Goal: Transaction & Acquisition: Book appointment/travel/reservation

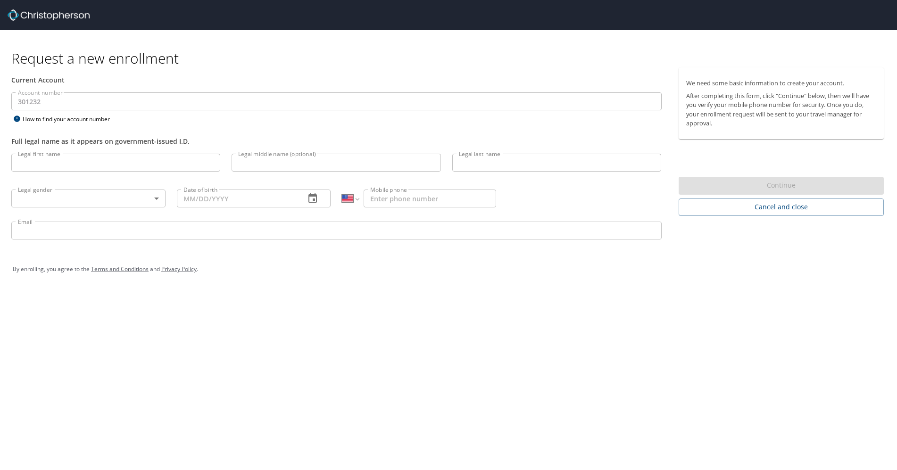
select select "US"
click at [40, 162] on input "Legal first name" at bounding box center [115, 163] width 209 height 18
type input "Elena"
type input "Baturina"
type input "(832) 726-3040"
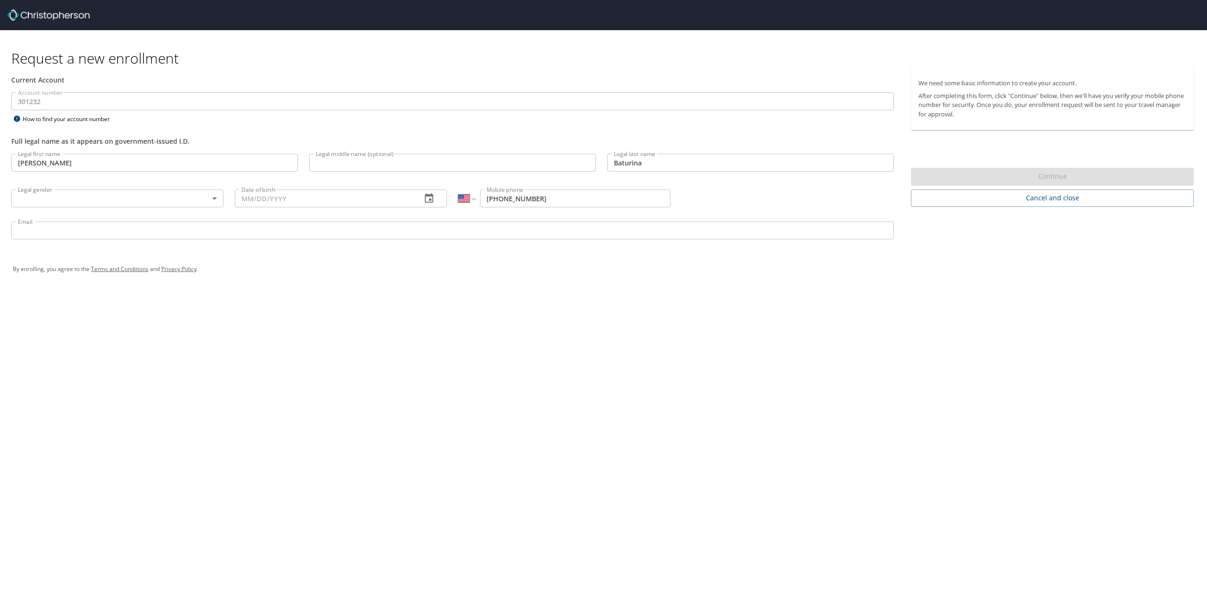
click at [49, 7] on div at bounding box center [607, 15] width 1199 height 30
click at [53, 13] on img at bounding box center [49, 14] width 82 height 11
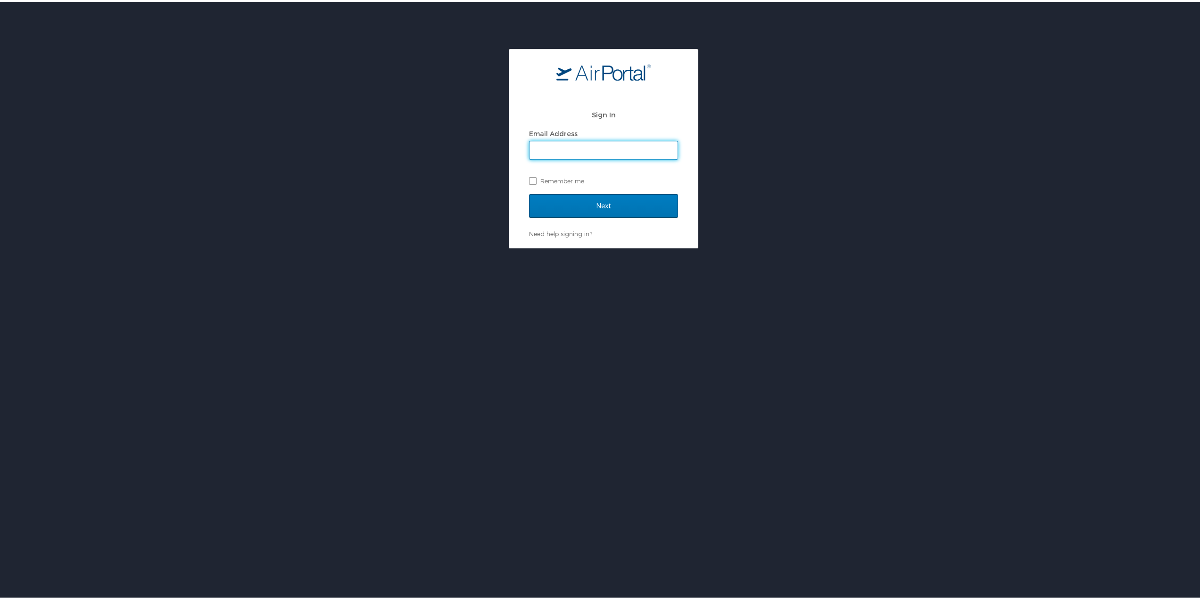
click at [537, 142] on input "Email Address" at bounding box center [603, 149] width 148 height 18
click at [542, 150] on input "Email Address" at bounding box center [603, 149] width 148 height 18
type input "[PERSON_NAME][EMAIL_ADDRESS][DOMAIN_NAME]"
click at [554, 182] on label "Remember me" at bounding box center [603, 179] width 149 height 14
click at [535, 182] on input "Remember me" at bounding box center [532, 178] width 6 height 6
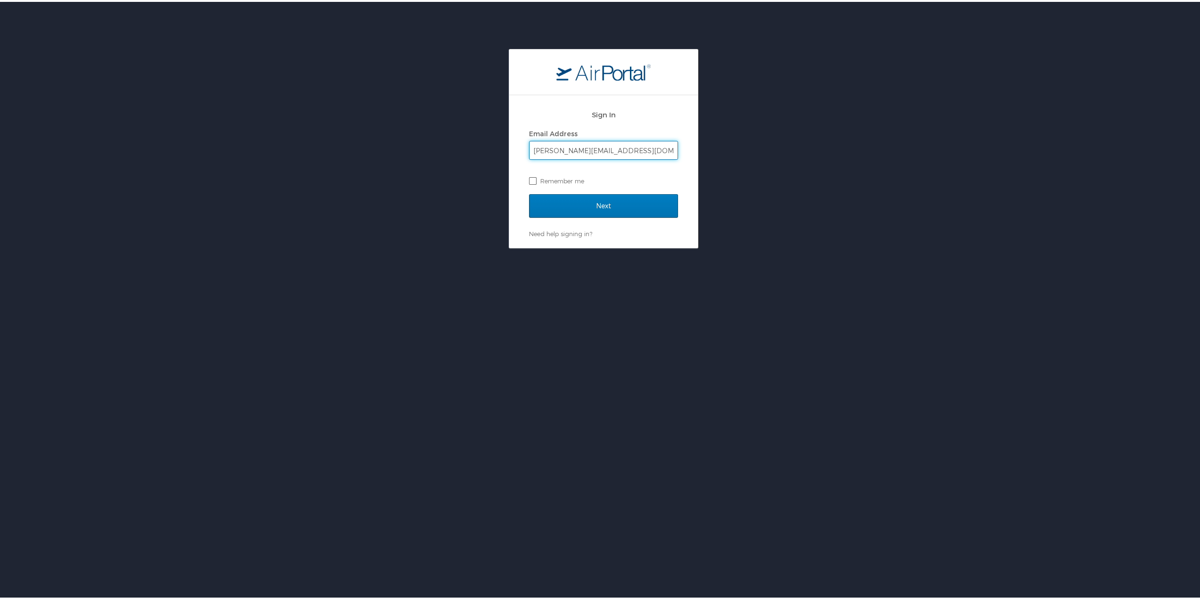
checkbox input "true"
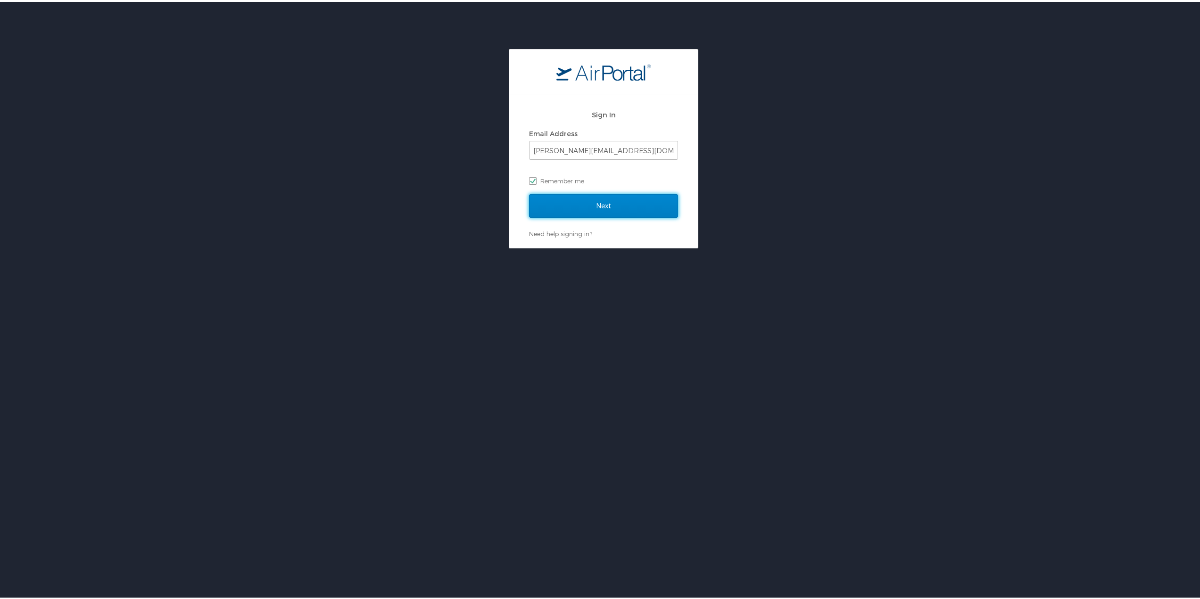
click at [622, 204] on input "Next" at bounding box center [603, 204] width 149 height 24
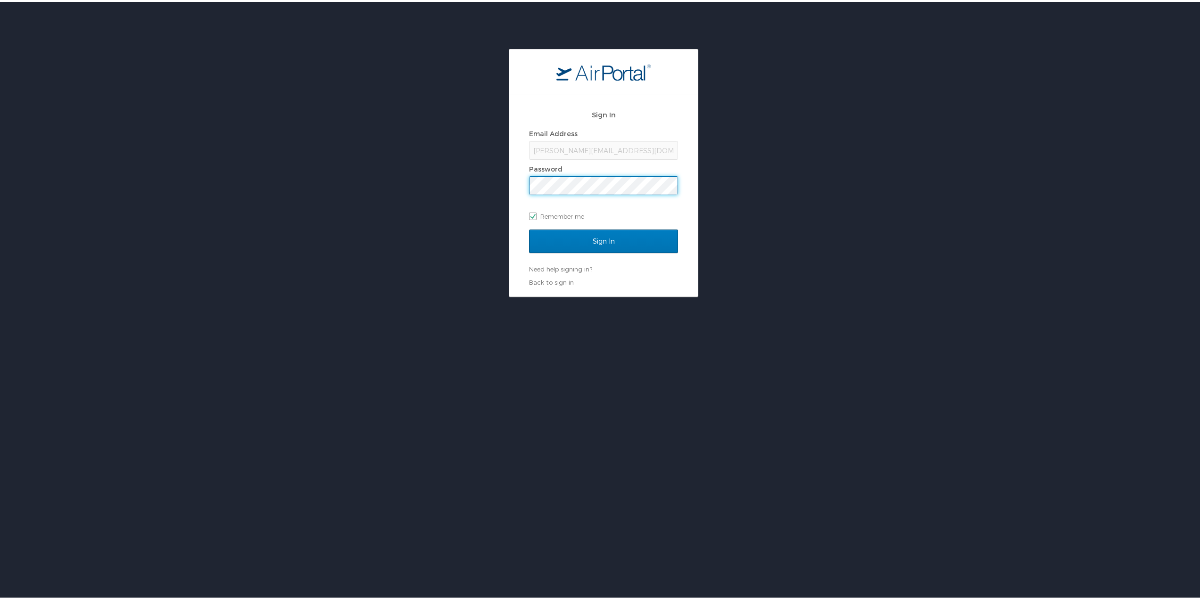
click at [529, 228] on input "Sign In" at bounding box center [603, 240] width 149 height 24
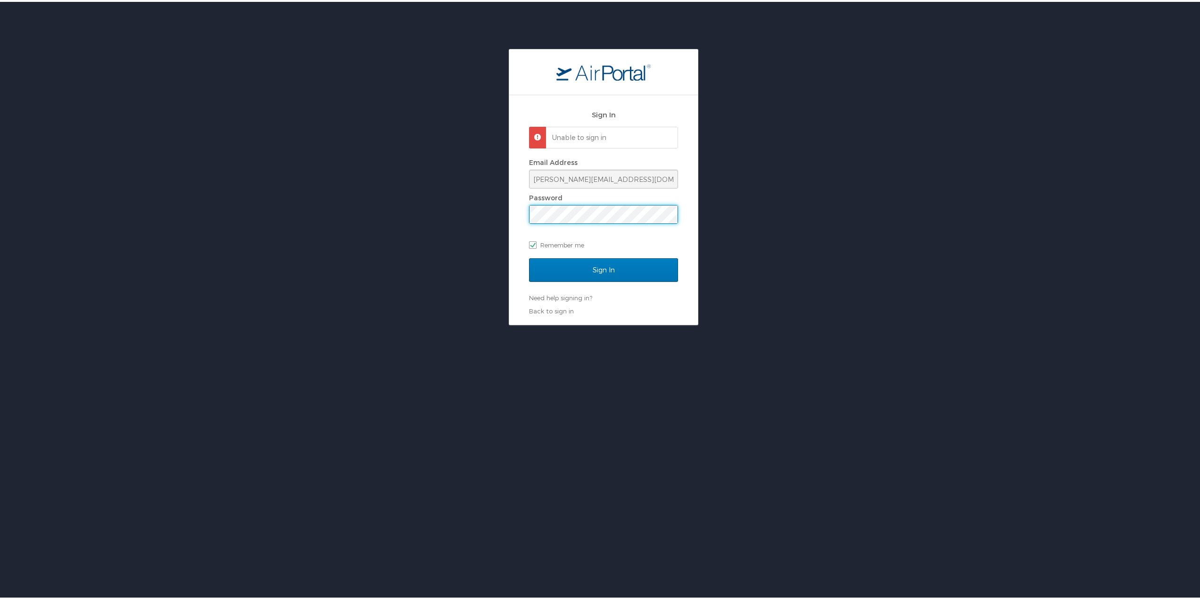
click at [457, 199] on div "Sign In Unable to sign in Email Address elena.baturina@elior-na.com Password Re…" at bounding box center [603, 185] width 1207 height 276
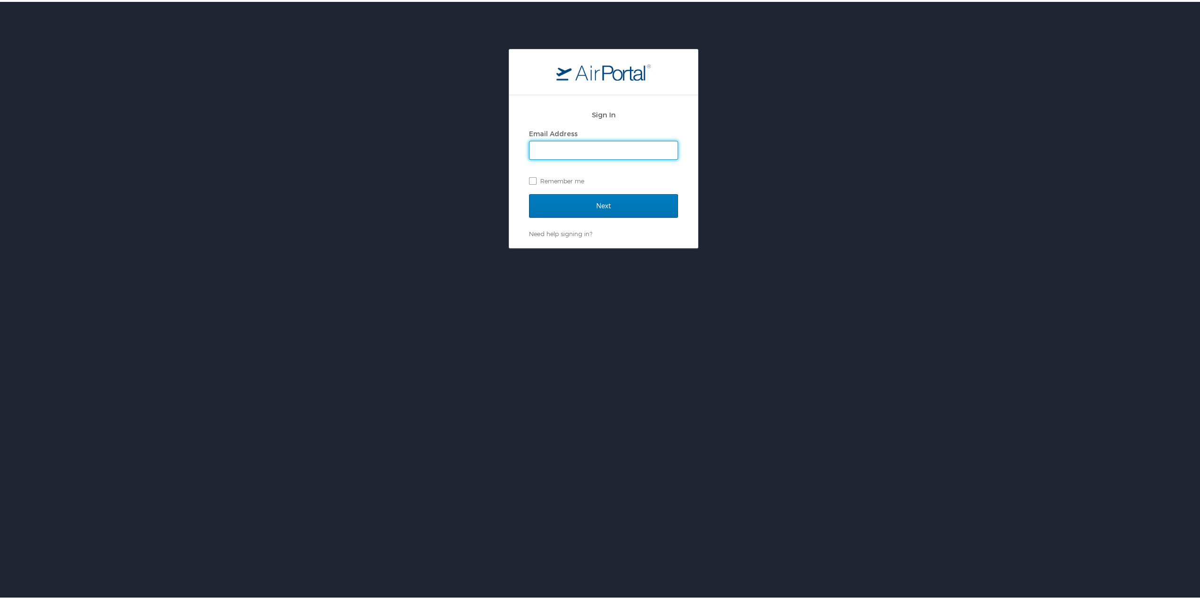
click at [549, 142] on input "Email Address" at bounding box center [603, 149] width 148 height 18
type input "elena.baturina@elior-na.com"
click at [562, 180] on label "Remember me" at bounding box center [603, 179] width 149 height 14
click at [535, 180] on input "Remember me" at bounding box center [532, 178] width 6 height 6
checkbox input "true"
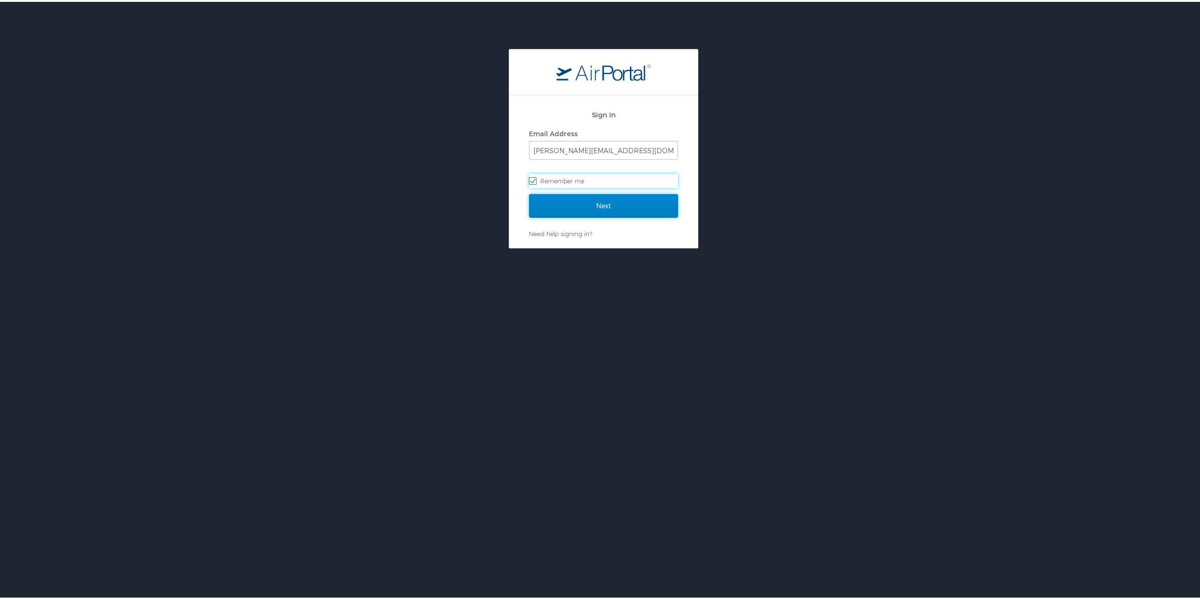
click at [571, 204] on input "Next" at bounding box center [603, 204] width 149 height 24
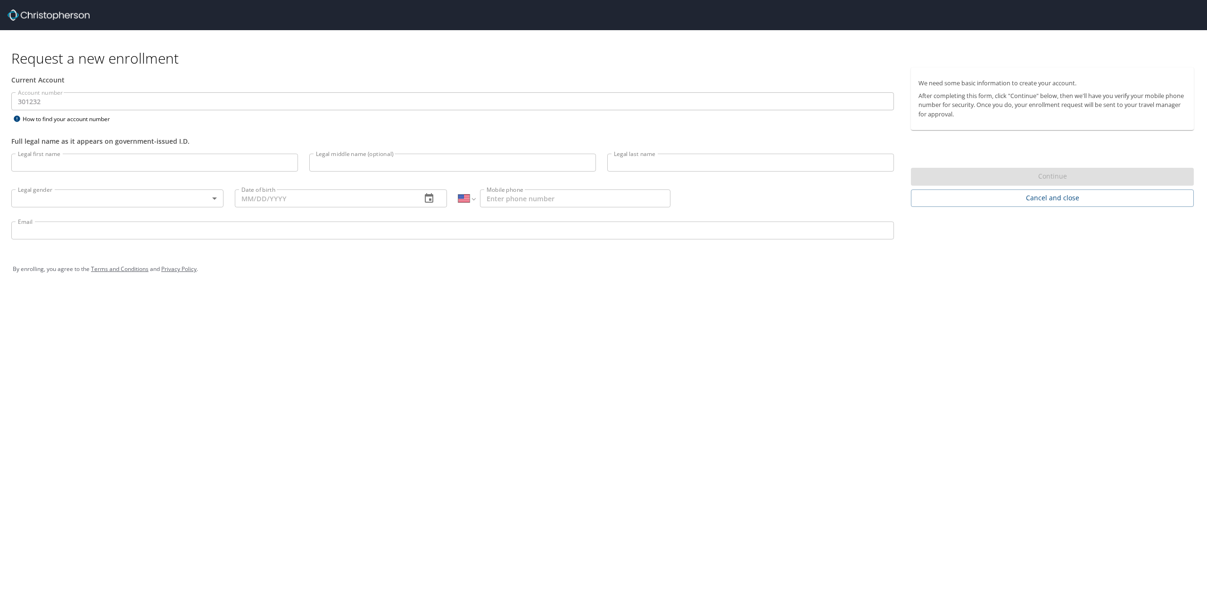
select select "US"
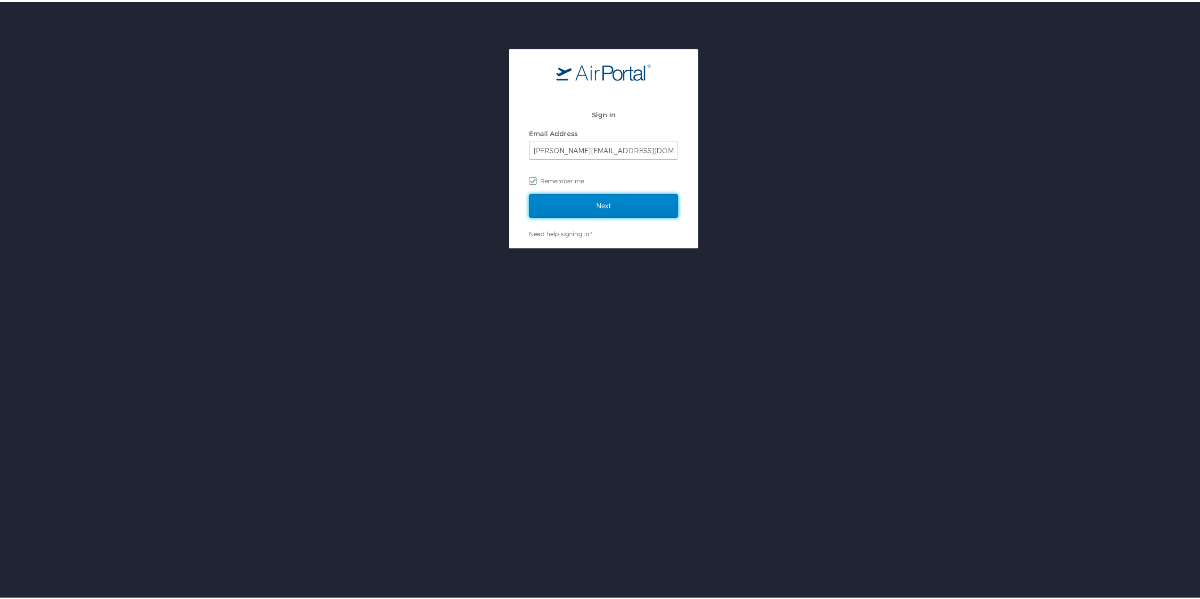
click at [617, 205] on input "Next" at bounding box center [603, 204] width 149 height 24
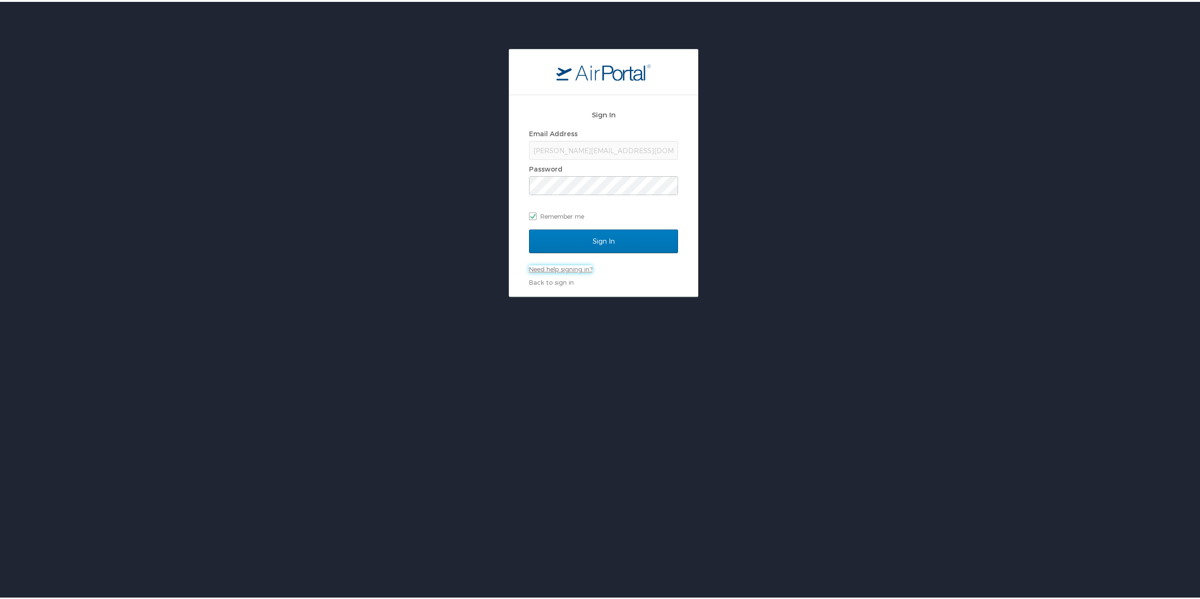
click at [584, 268] on link "Need help signing in?" at bounding box center [560, 268] width 63 height 8
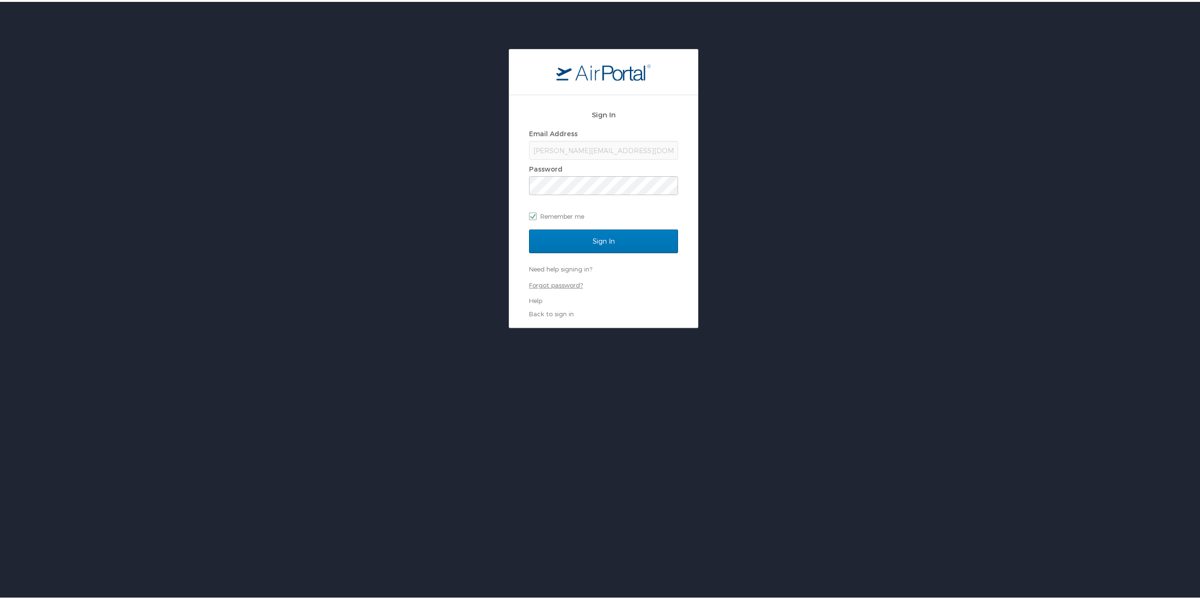
click at [562, 283] on link "Forgot password?" at bounding box center [556, 284] width 54 height 8
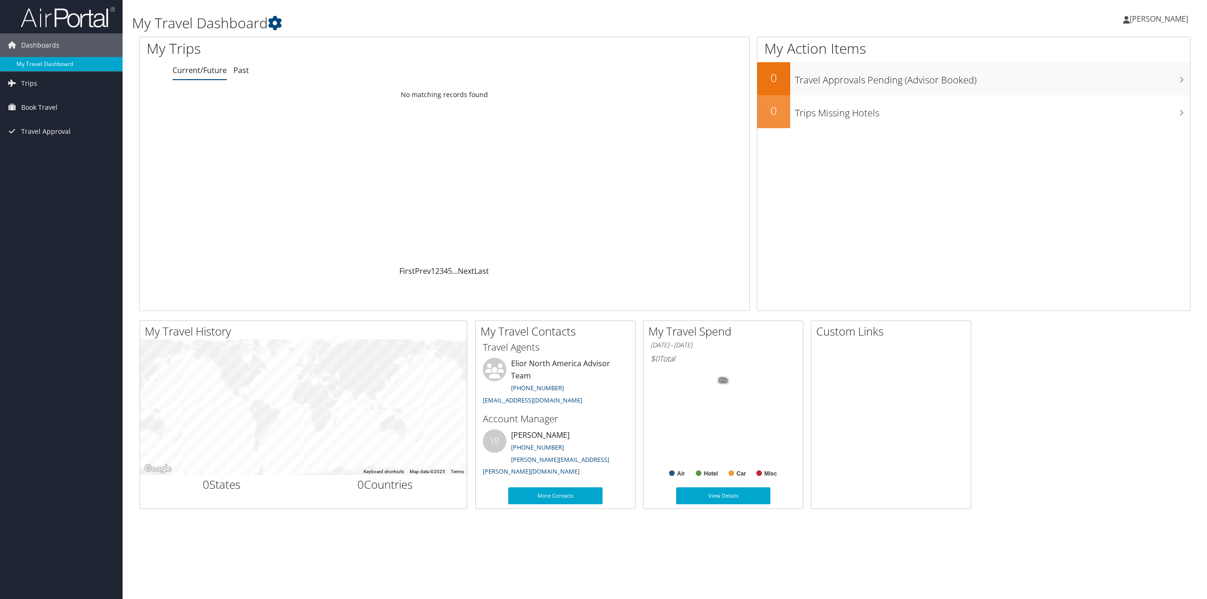
click at [37, 63] on link "My Travel Dashboard" at bounding box center [61, 64] width 123 height 14
click at [37, 107] on span "Book Travel" at bounding box center [39, 108] width 36 height 24
click at [49, 155] on link "Book/Manage Online Trips" at bounding box center [61, 155] width 123 height 14
